Goal: Check status: Check status

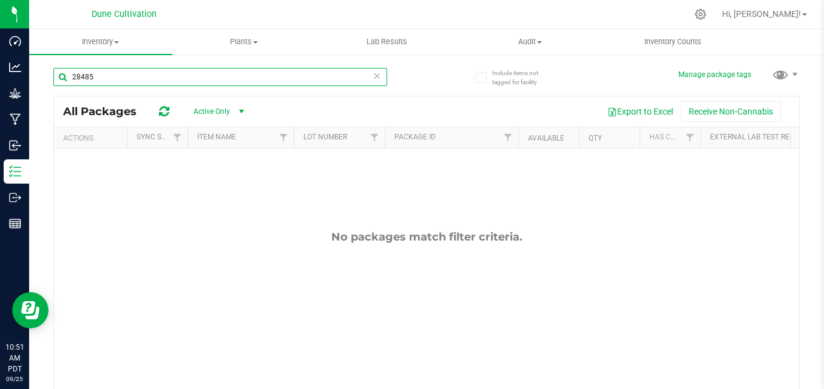
click at [133, 77] on input "28485" at bounding box center [220, 77] width 334 height 18
type input "2"
type input "34066"
